Goal: Transaction & Acquisition: Purchase product/service

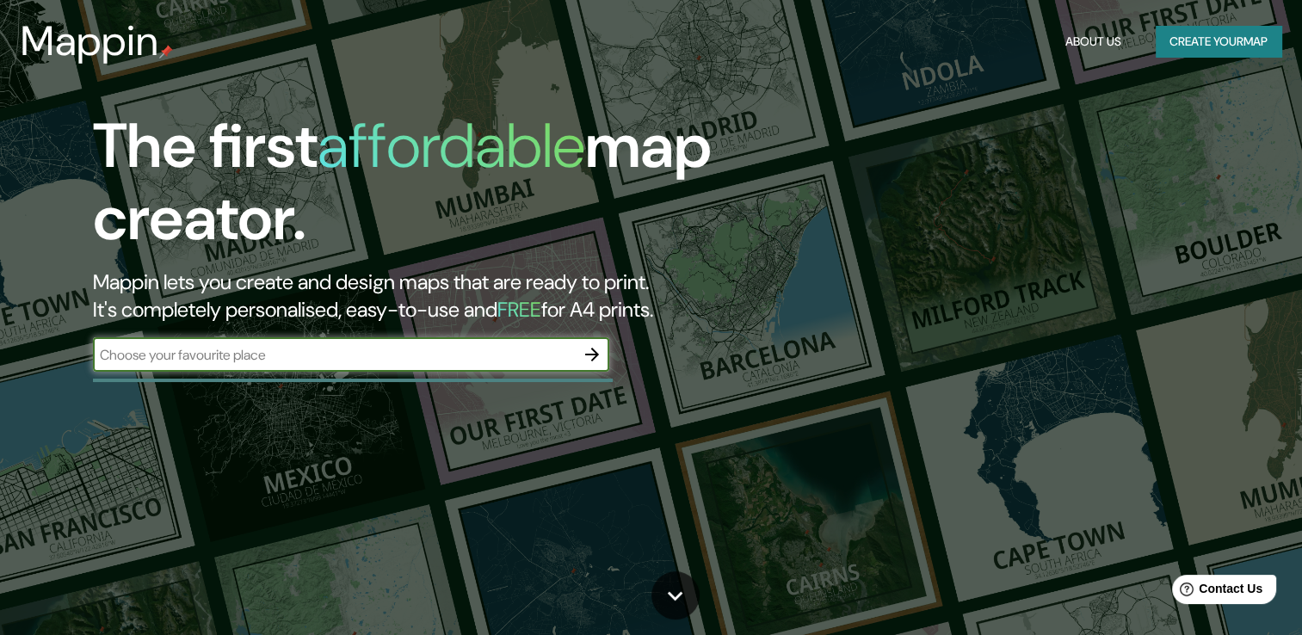
click at [272, 358] on input "text" at bounding box center [334, 355] width 482 height 20
type input "mexico"
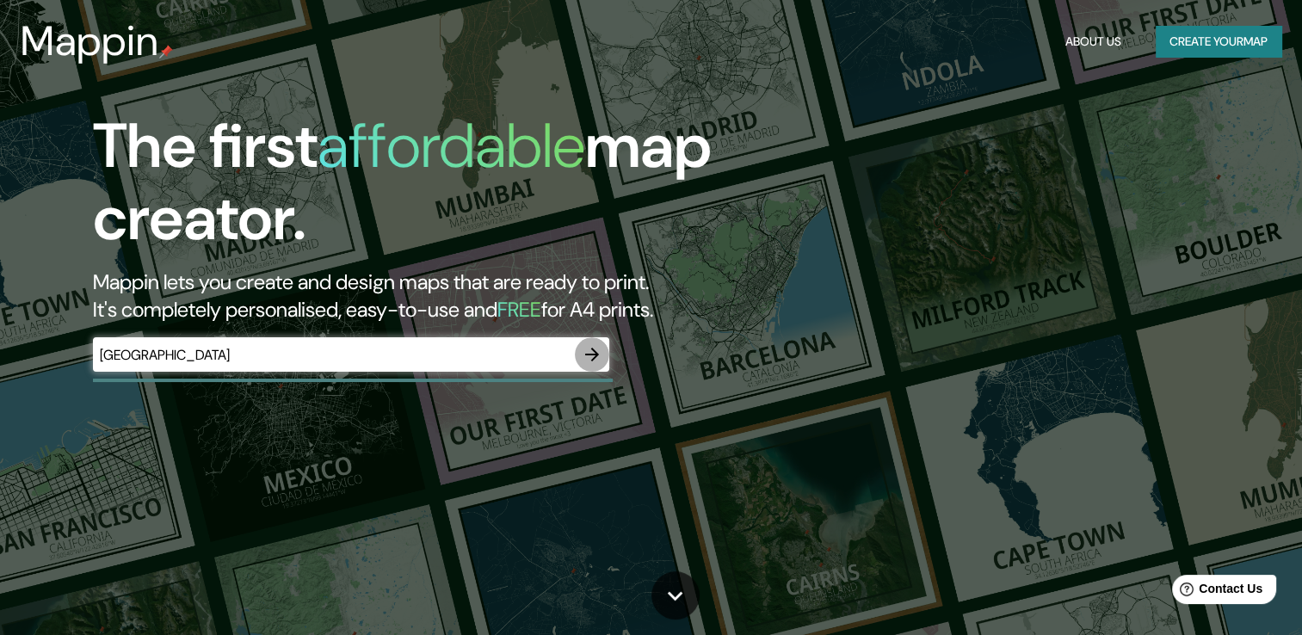
click at [586, 342] on button "button" at bounding box center [592, 354] width 34 height 34
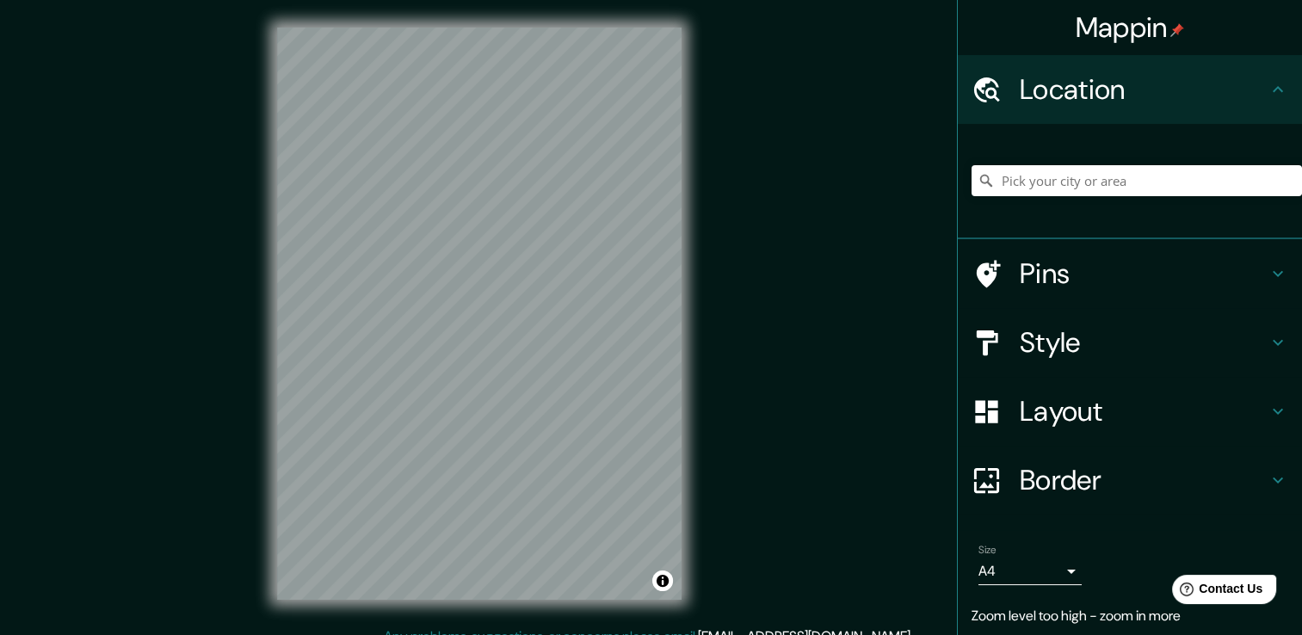
click at [761, 263] on div "Mappin Location Pins Style Layout Border Choose a border. Hint : you can make l…" at bounding box center [651, 327] width 1302 height 654
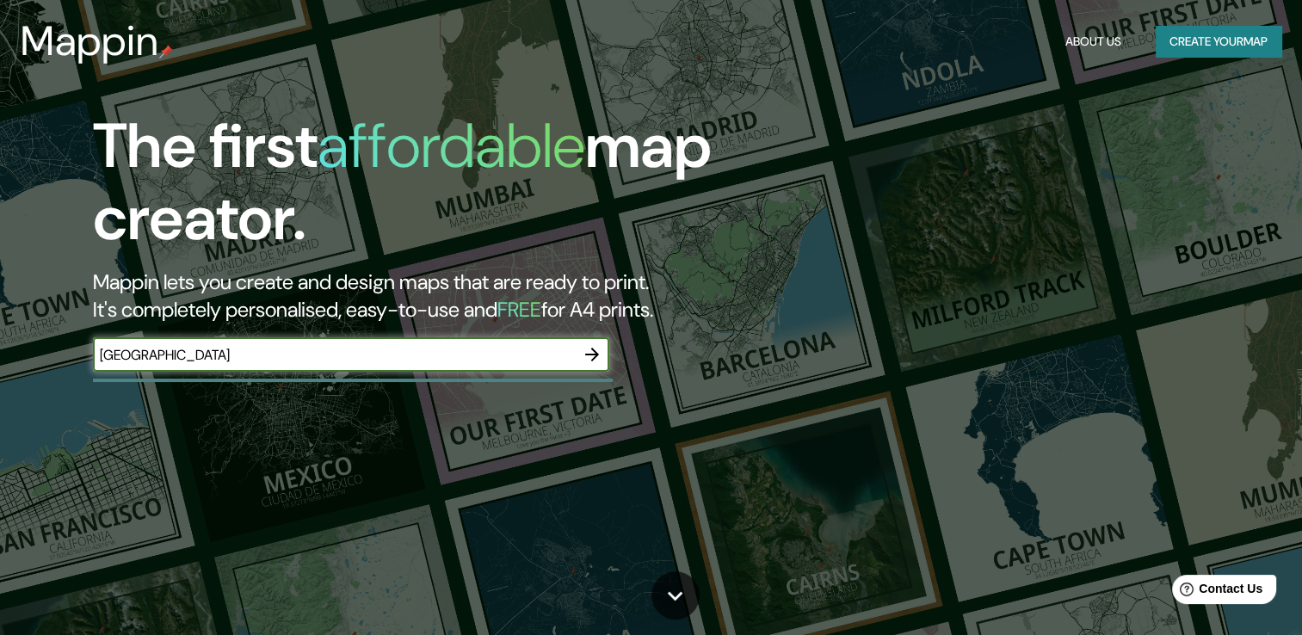
type input "mexico"
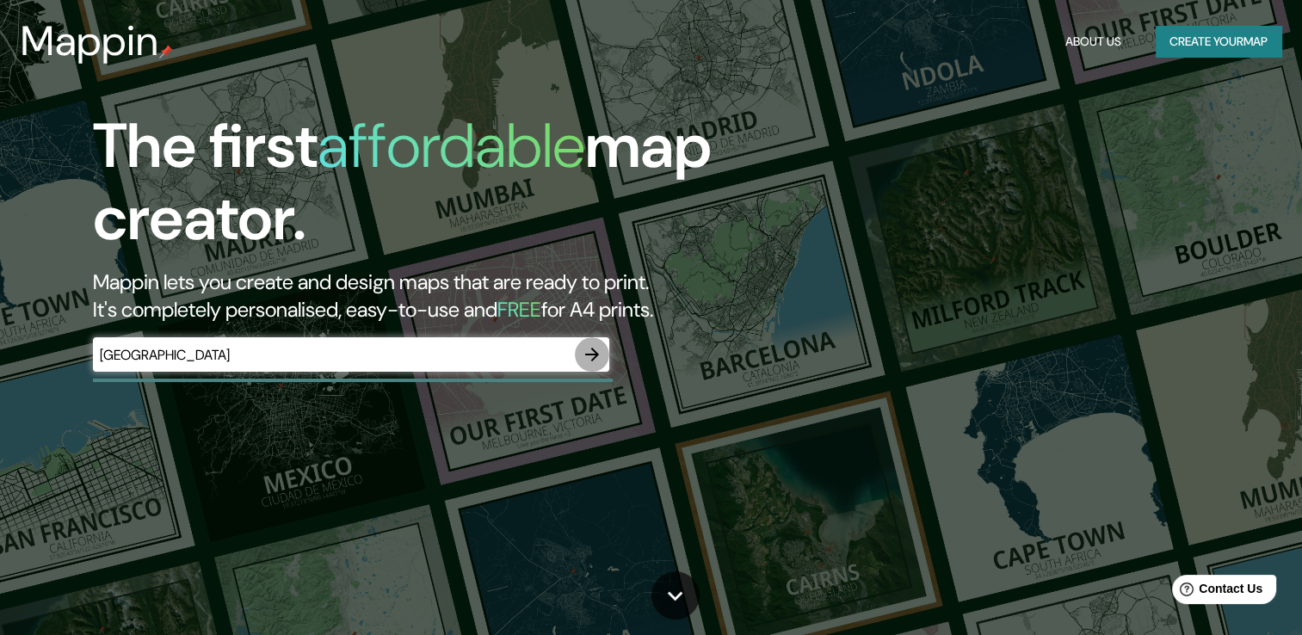
click at [594, 346] on icon "button" at bounding box center [592, 354] width 21 height 21
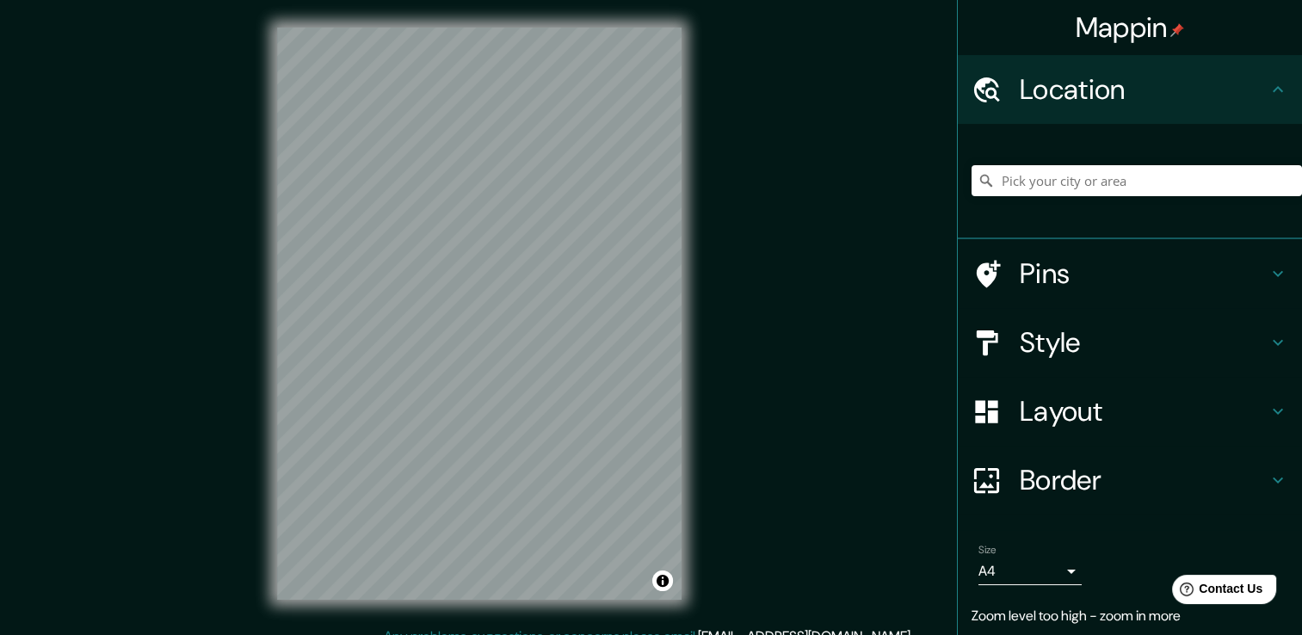
click at [995, 253] on div "Mappin Location Pins Style Layout Border Choose a border. Hint : you can make l…" at bounding box center [651, 327] width 1302 height 654
click at [771, 324] on div "Mappin Location Pins Style Layout Border Choose a border. Hint : you can make l…" at bounding box center [651, 327] width 1302 height 654
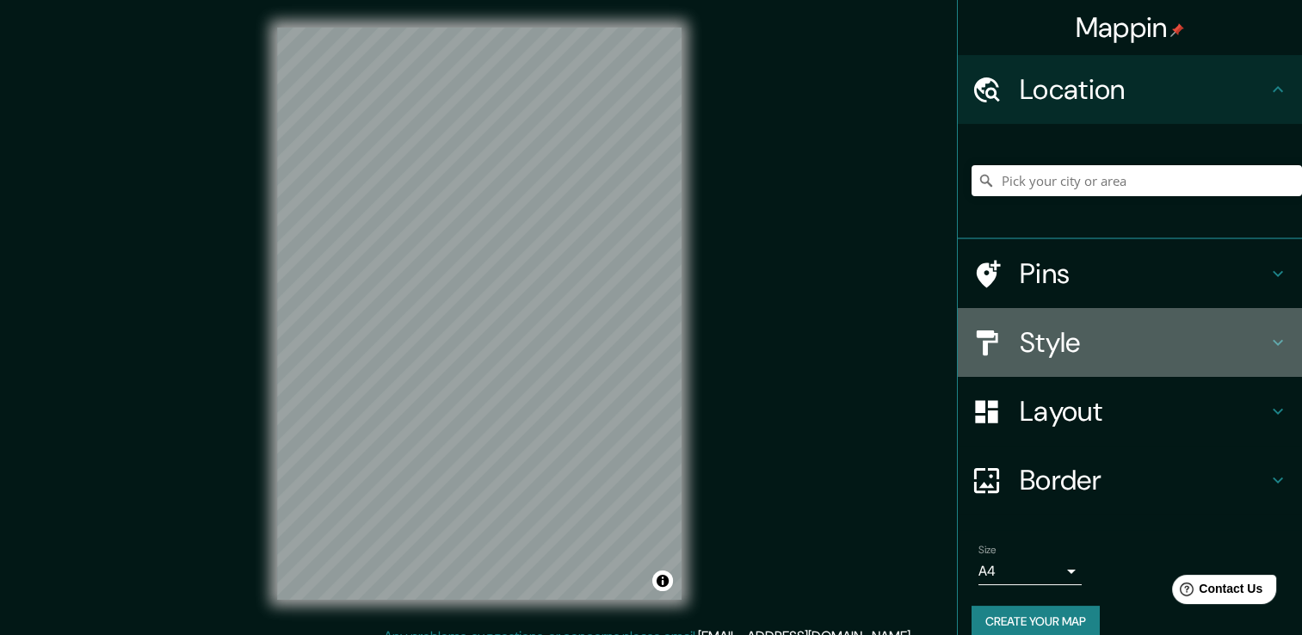
click at [1203, 332] on h4 "Style" at bounding box center [1144, 342] width 248 height 34
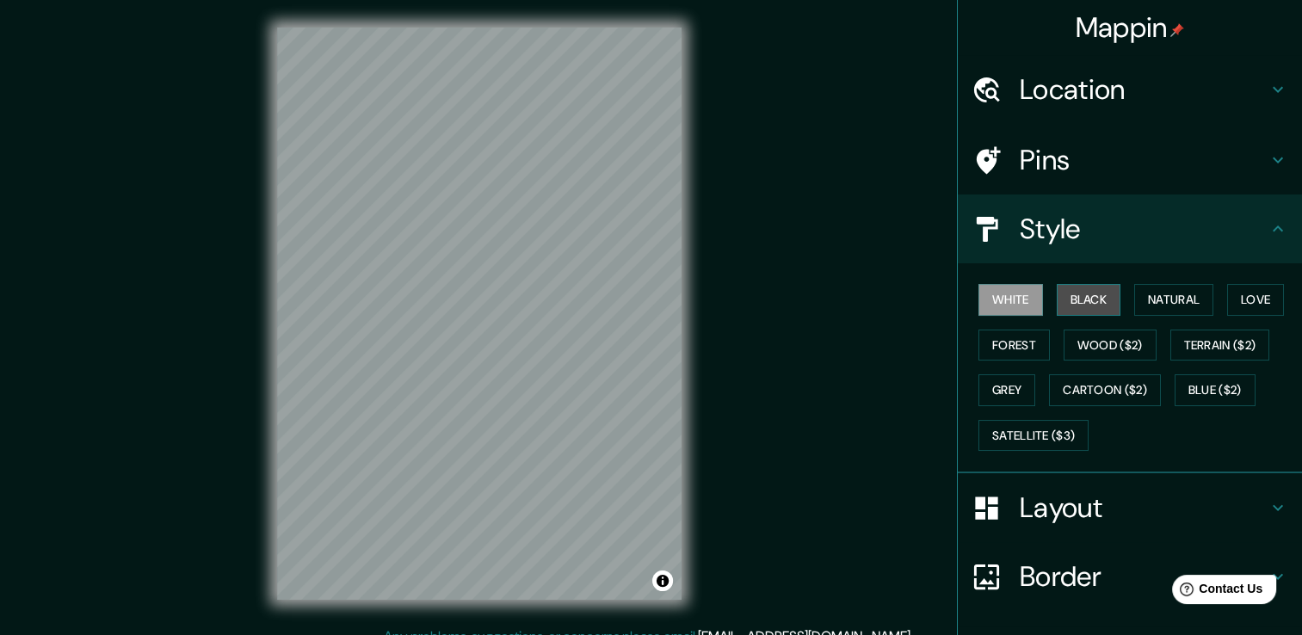
click at [1101, 312] on button "Black" at bounding box center [1089, 300] width 65 height 32
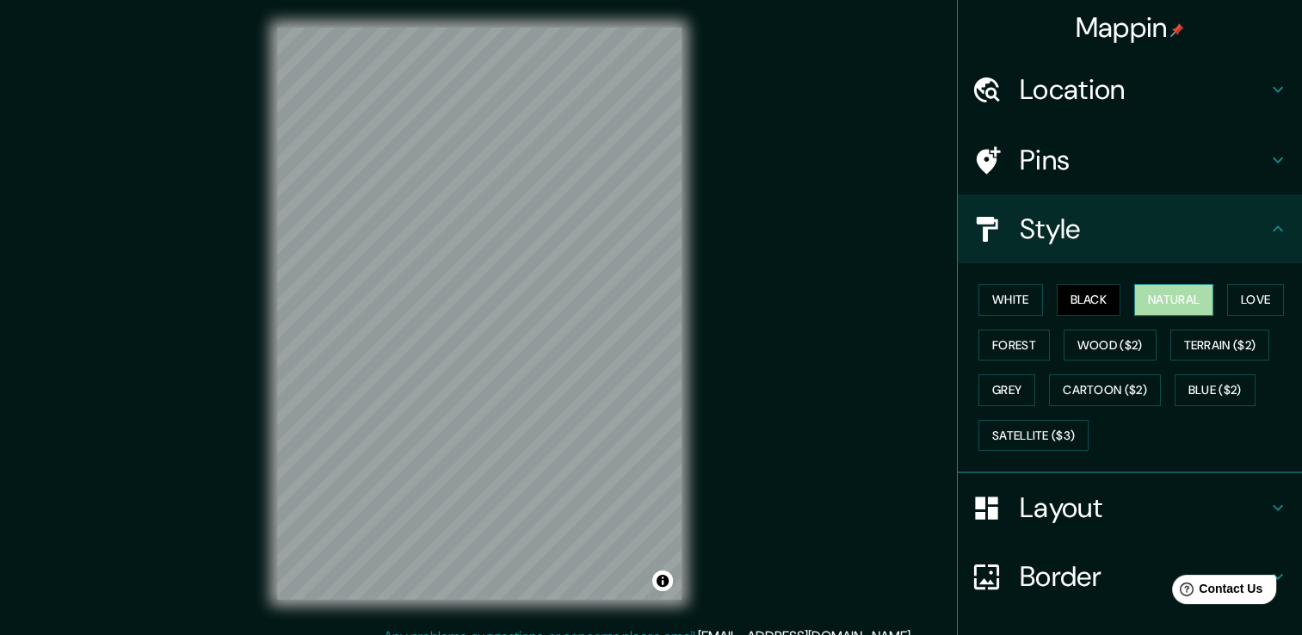
click at [1154, 311] on button "Natural" at bounding box center [1173, 300] width 79 height 32
click at [1265, 294] on button "Love" at bounding box center [1255, 300] width 57 height 32
click at [1189, 287] on button "Natural" at bounding box center [1173, 300] width 79 height 32
click at [987, 342] on button "Forest" at bounding box center [1013, 346] width 71 height 32
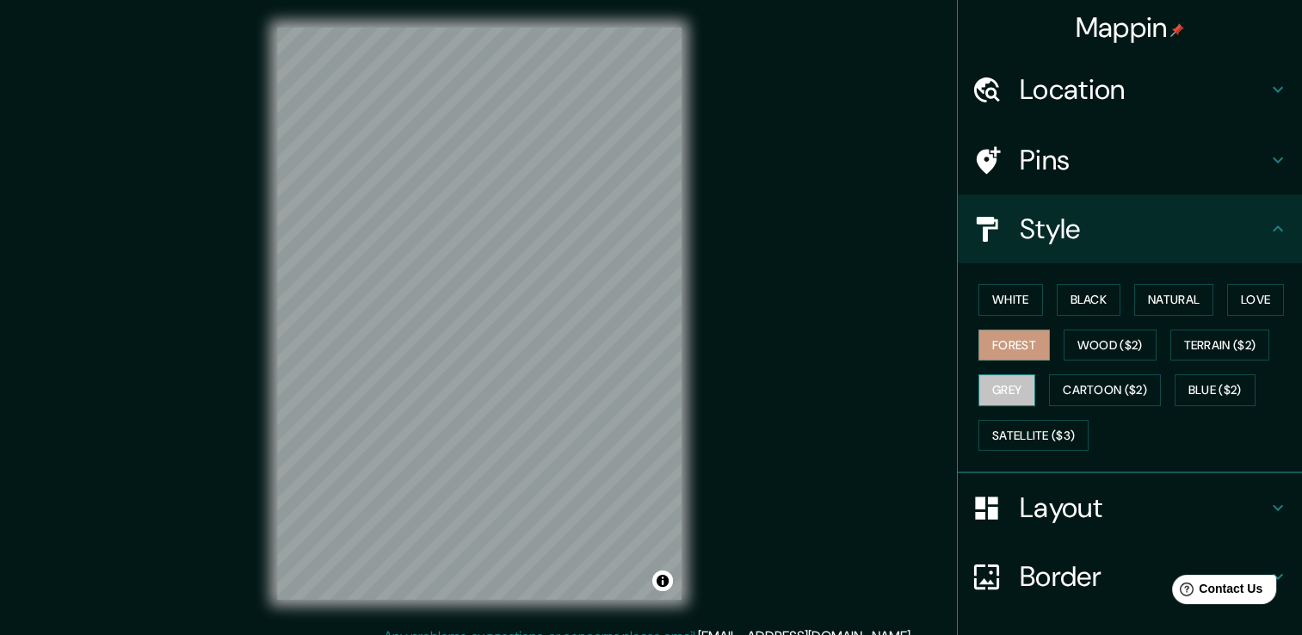
click at [988, 385] on button "Grey" at bounding box center [1006, 390] width 57 height 32
click at [1189, 311] on button "Natural" at bounding box center [1173, 300] width 79 height 32
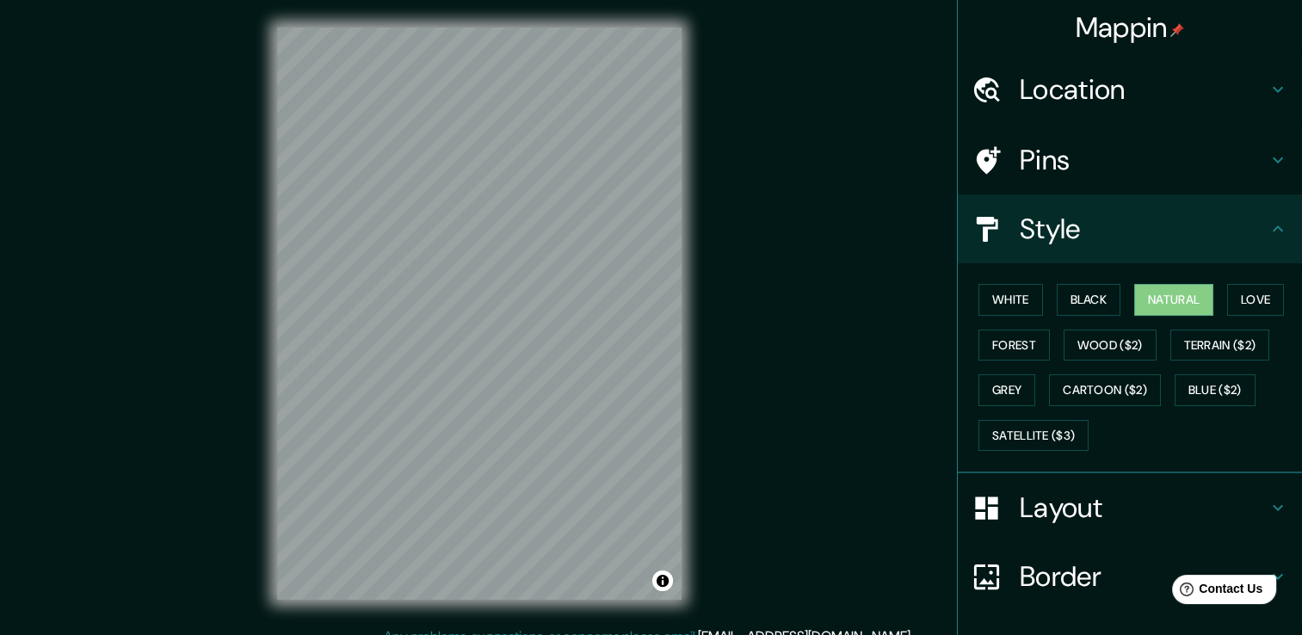
scroll to position [116, 0]
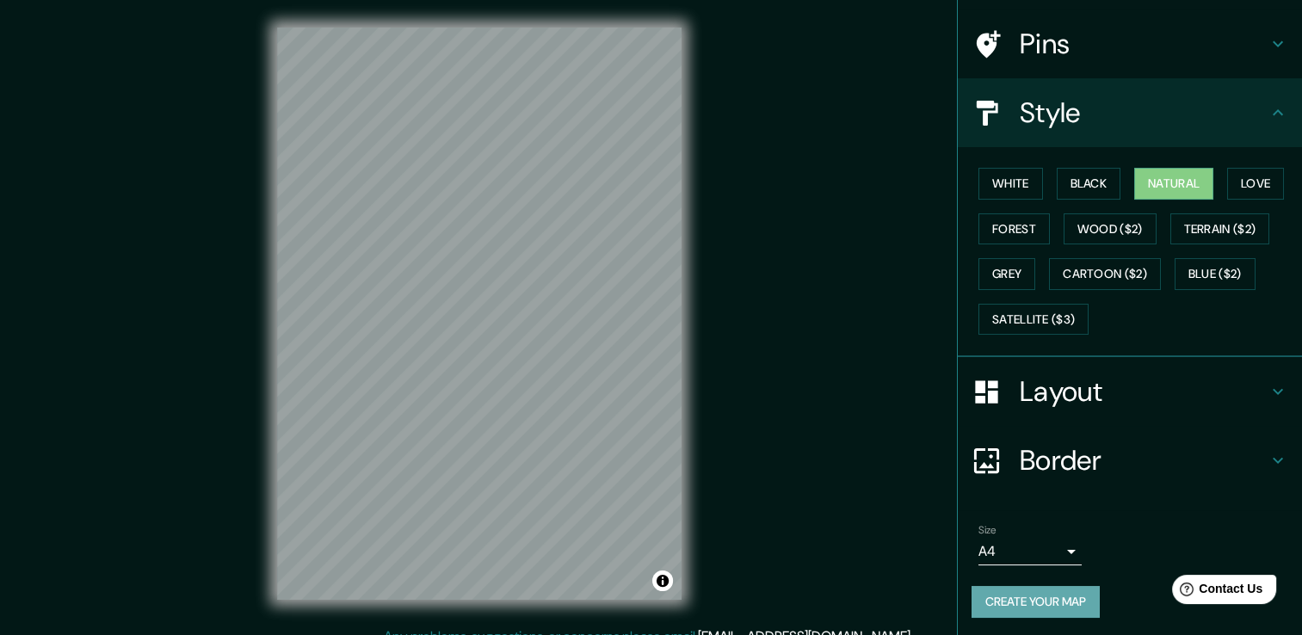
click at [1035, 594] on button "Create your map" at bounding box center [1035, 602] width 128 height 32
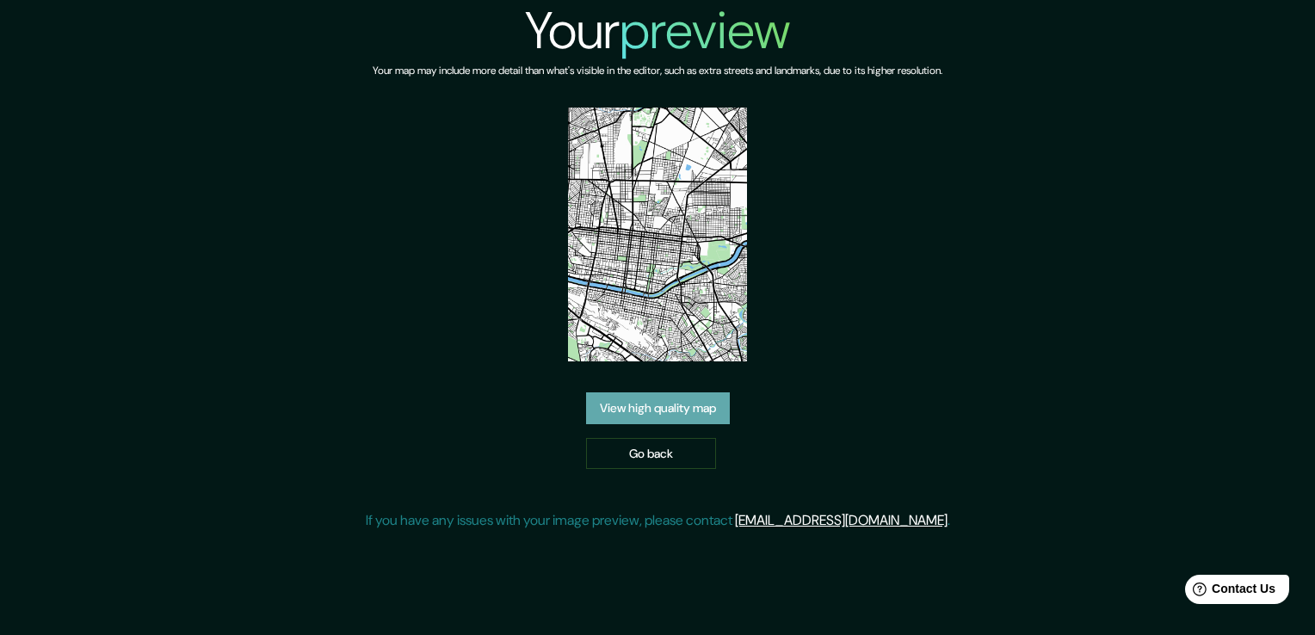
click at [692, 404] on link "View high quality map" at bounding box center [658, 408] width 144 height 32
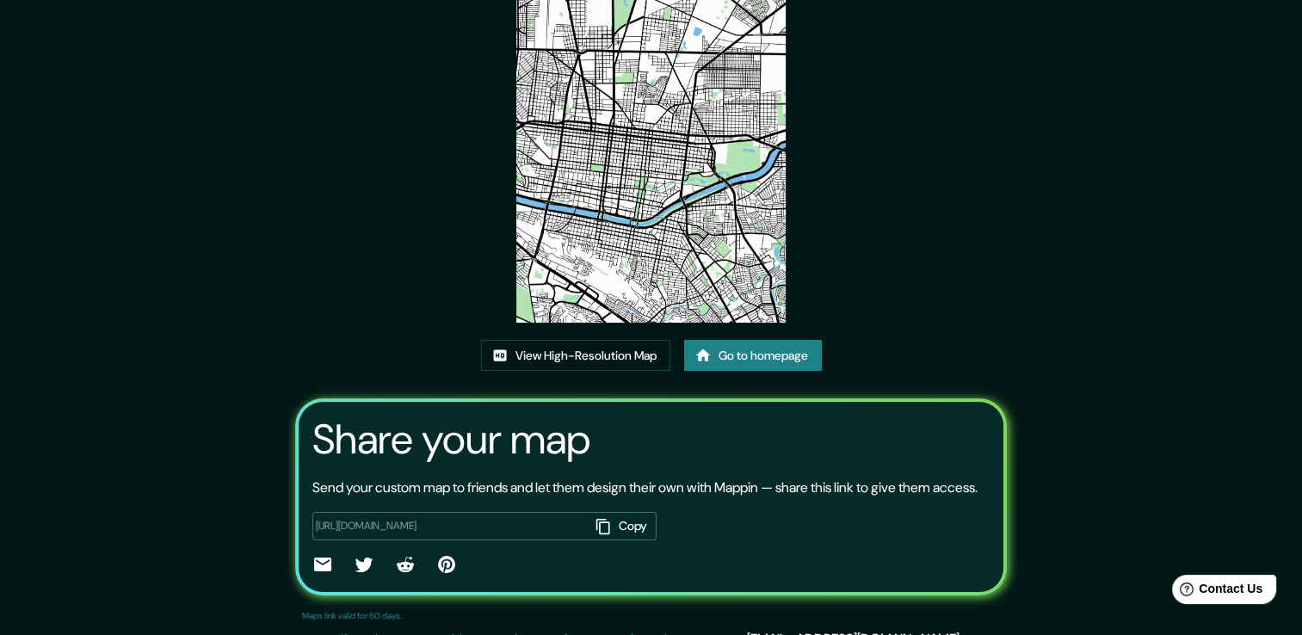
scroll to position [176, 0]
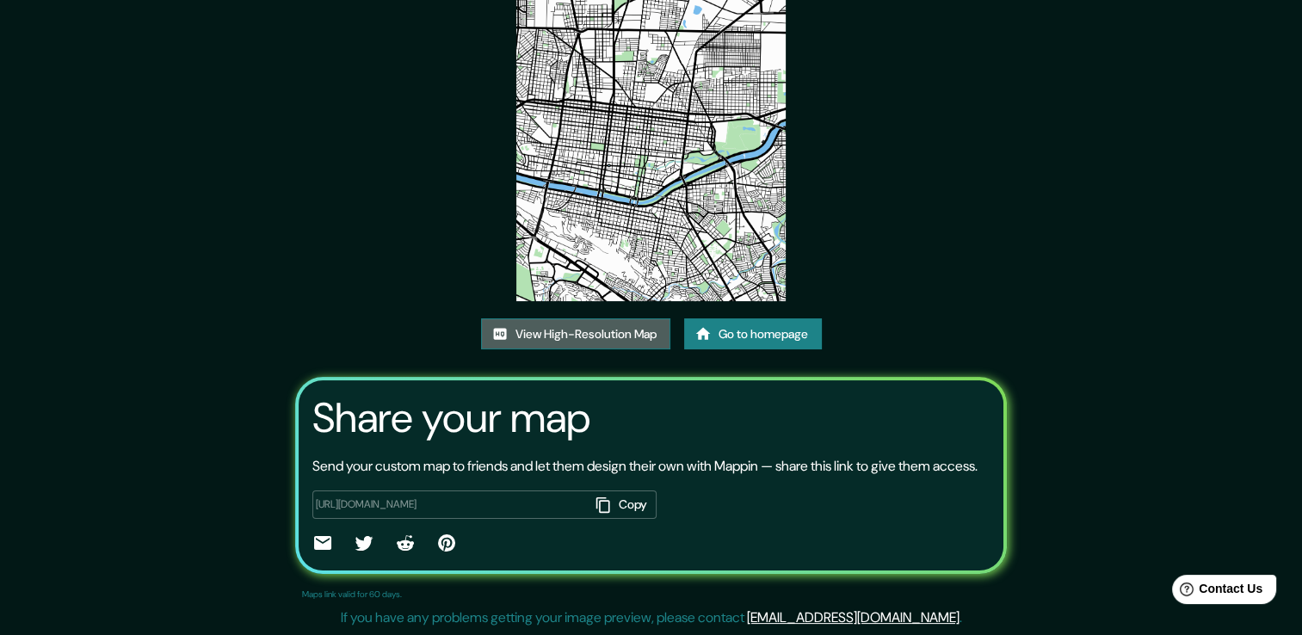
click at [579, 321] on link "View High-Resolution Map" at bounding box center [575, 334] width 189 height 32
